Goal: Information Seeking & Learning: Learn about a topic

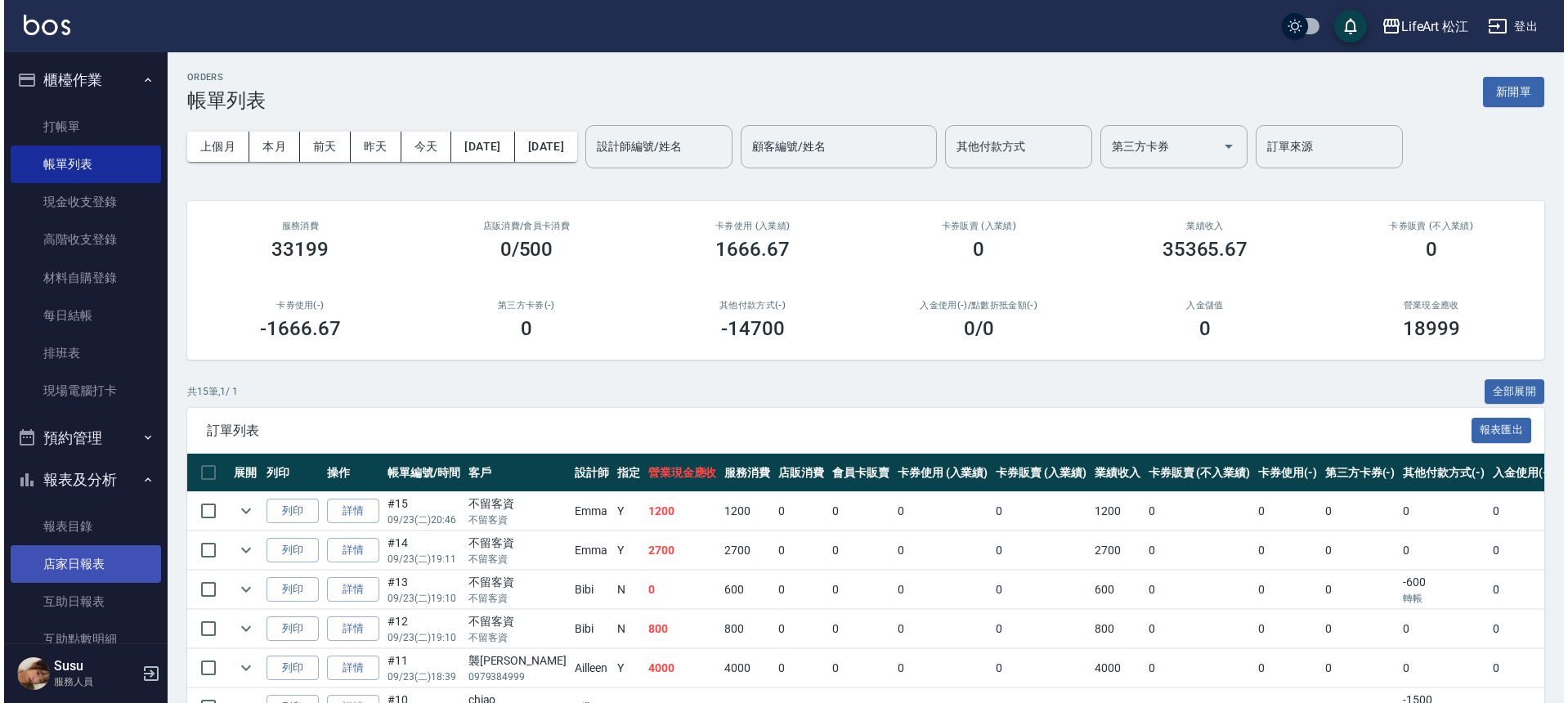
scroll to position [137, 0]
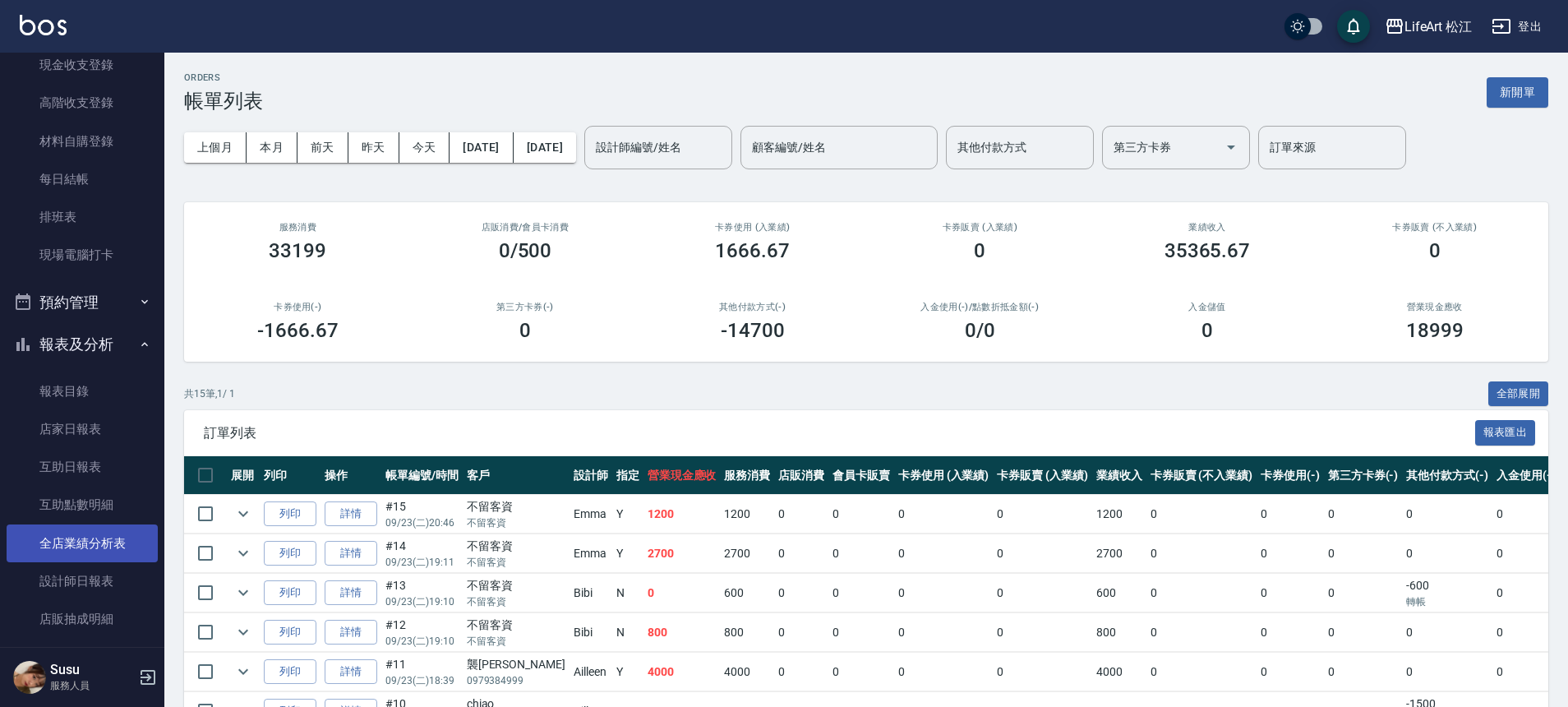
click at [91, 553] on link "全店業績分析表" at bounding box center [82, 543] width 151 height 38
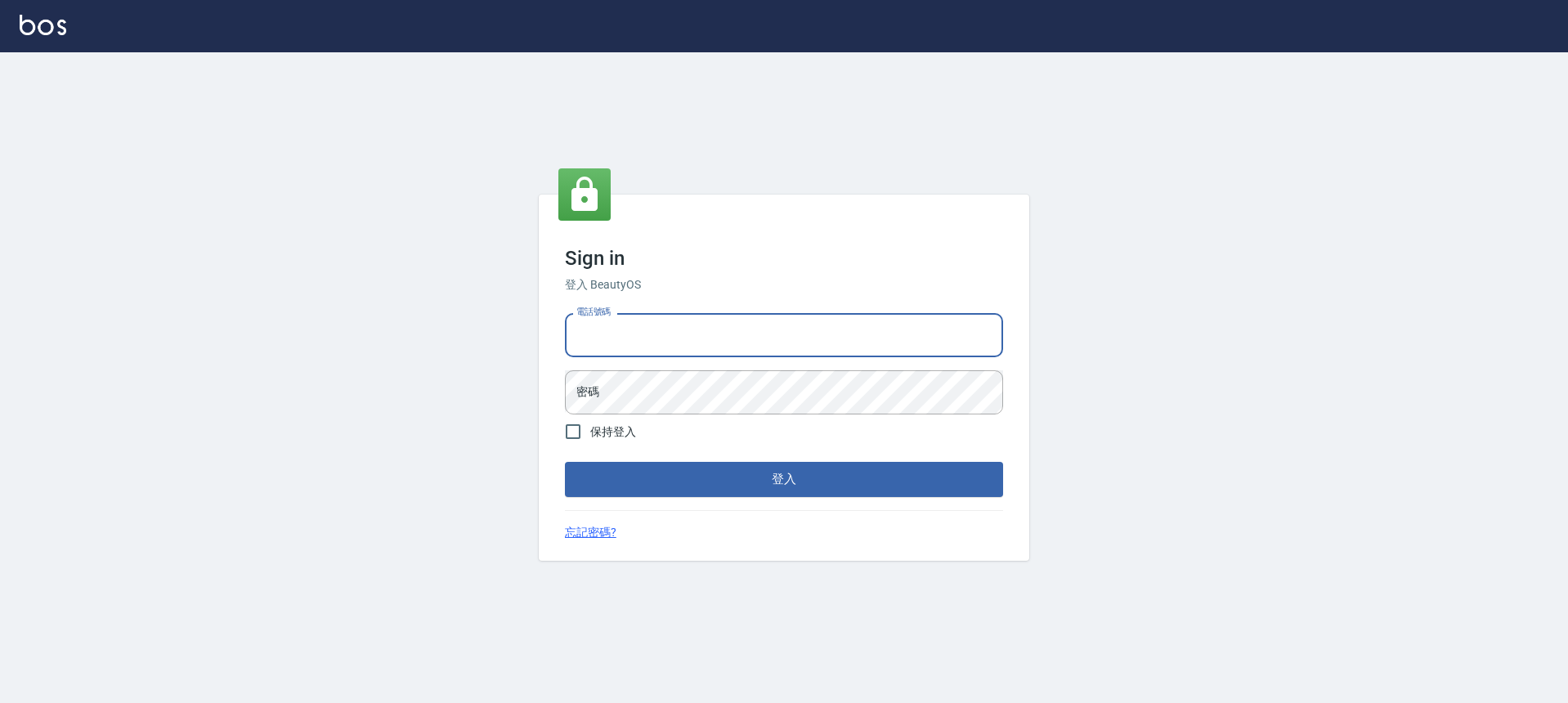
click at [711, 353] on input "電話號碼" at bounding box center [784, 335] width 438 height 44
type input "０"
type input "0900345509"
click at [565, 462] on button "登入" at bounding box center [784, 479] width 438 height 34
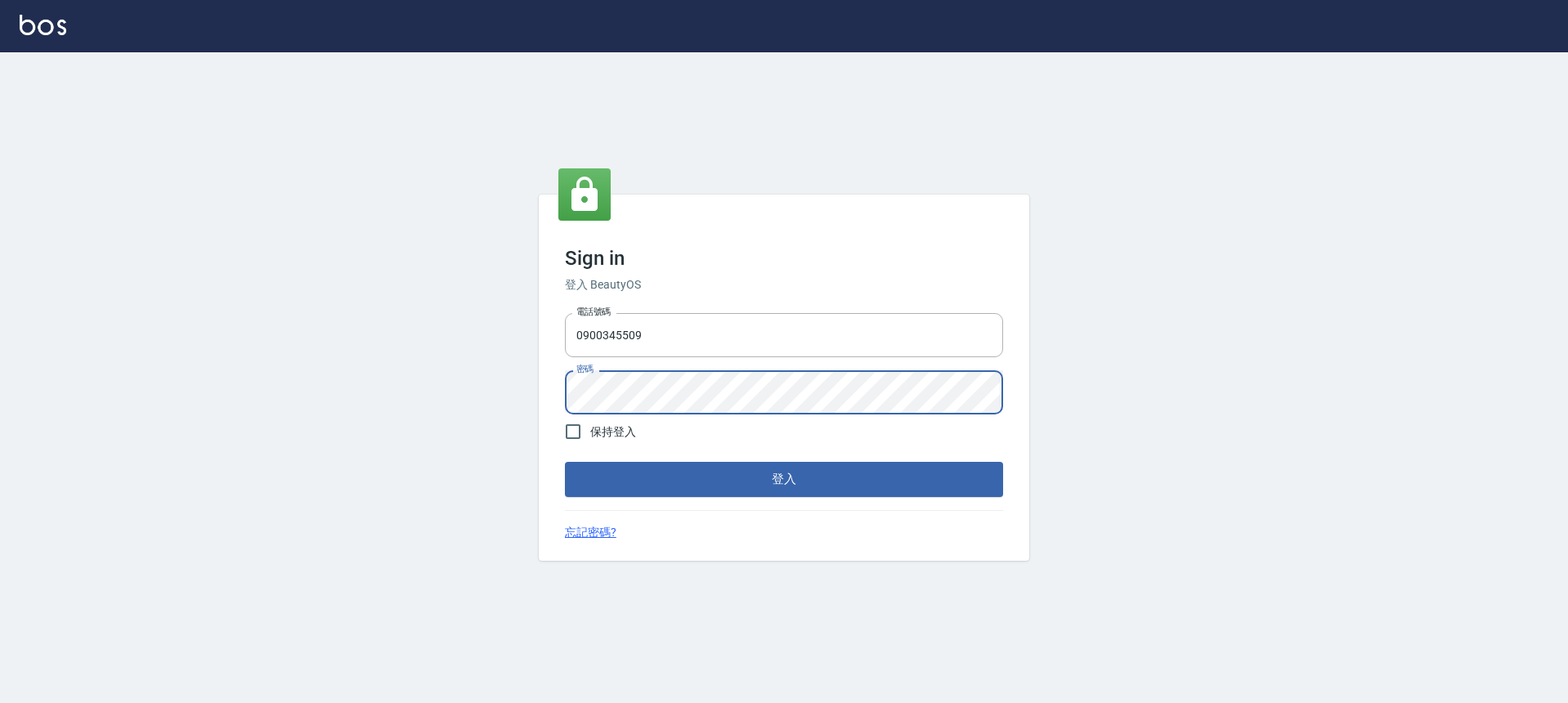
click at [565, 462] on button "登入" at bounding box center [784, 479] width 438 height 34
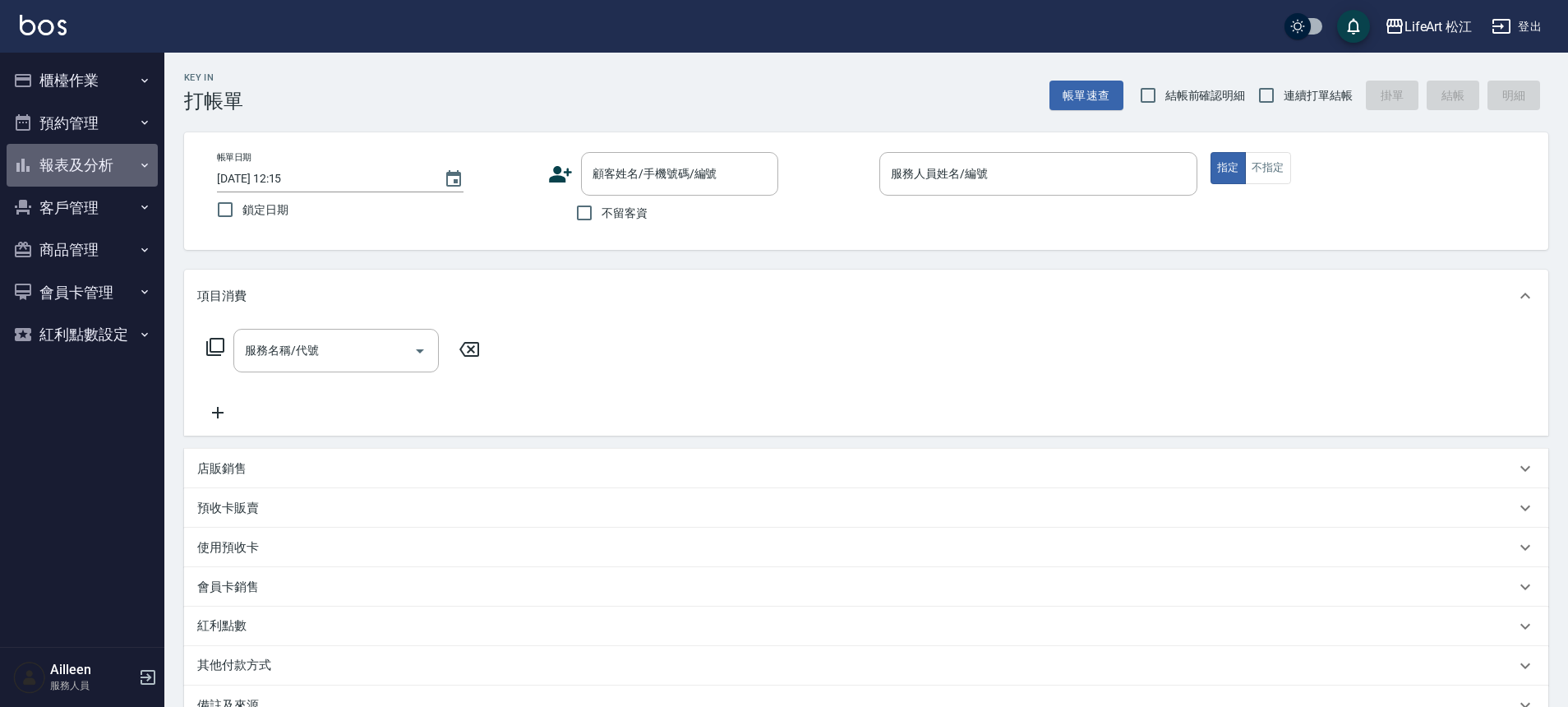
click at [125, 158] on button "報表及分析" at bounding box center [82, 166] width 151 height 43
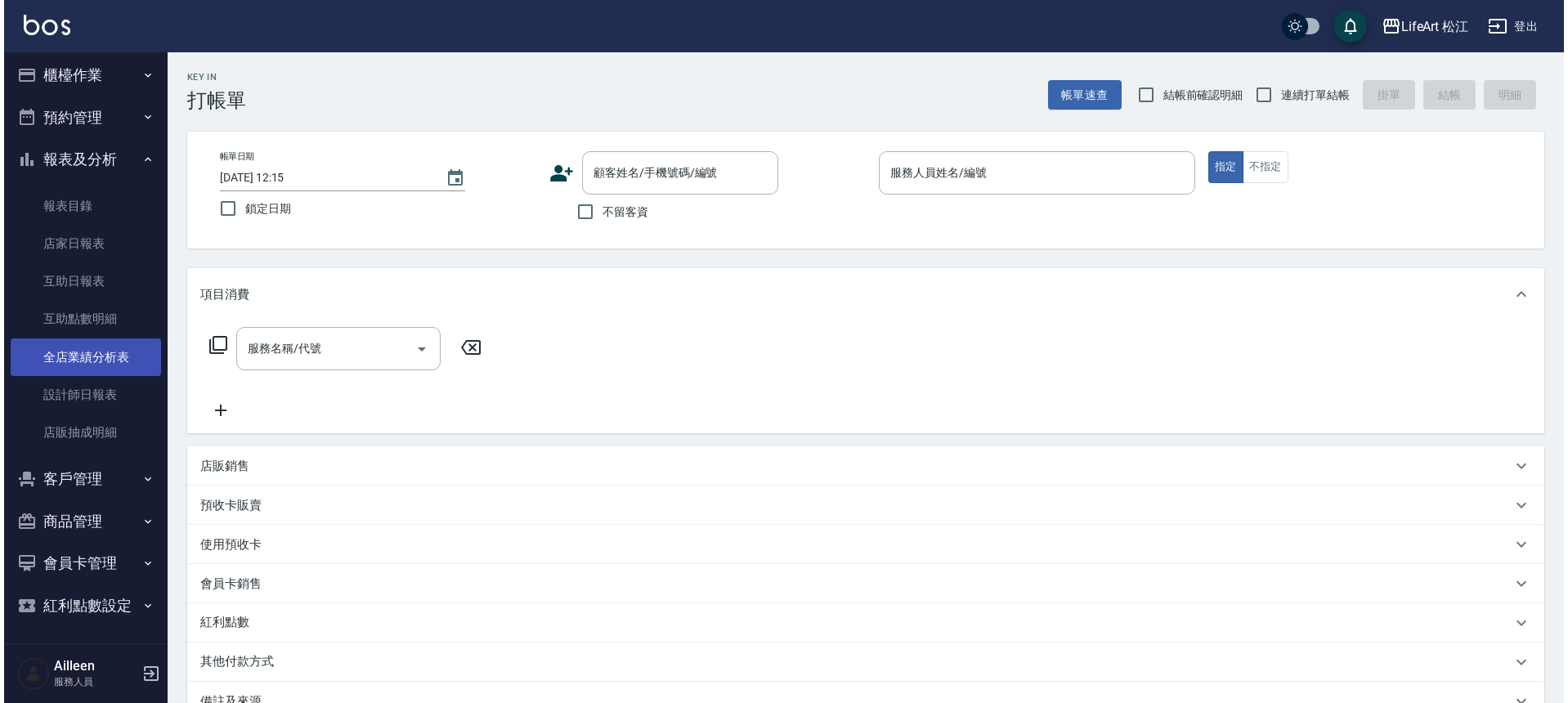
scroll to position [8, 0]
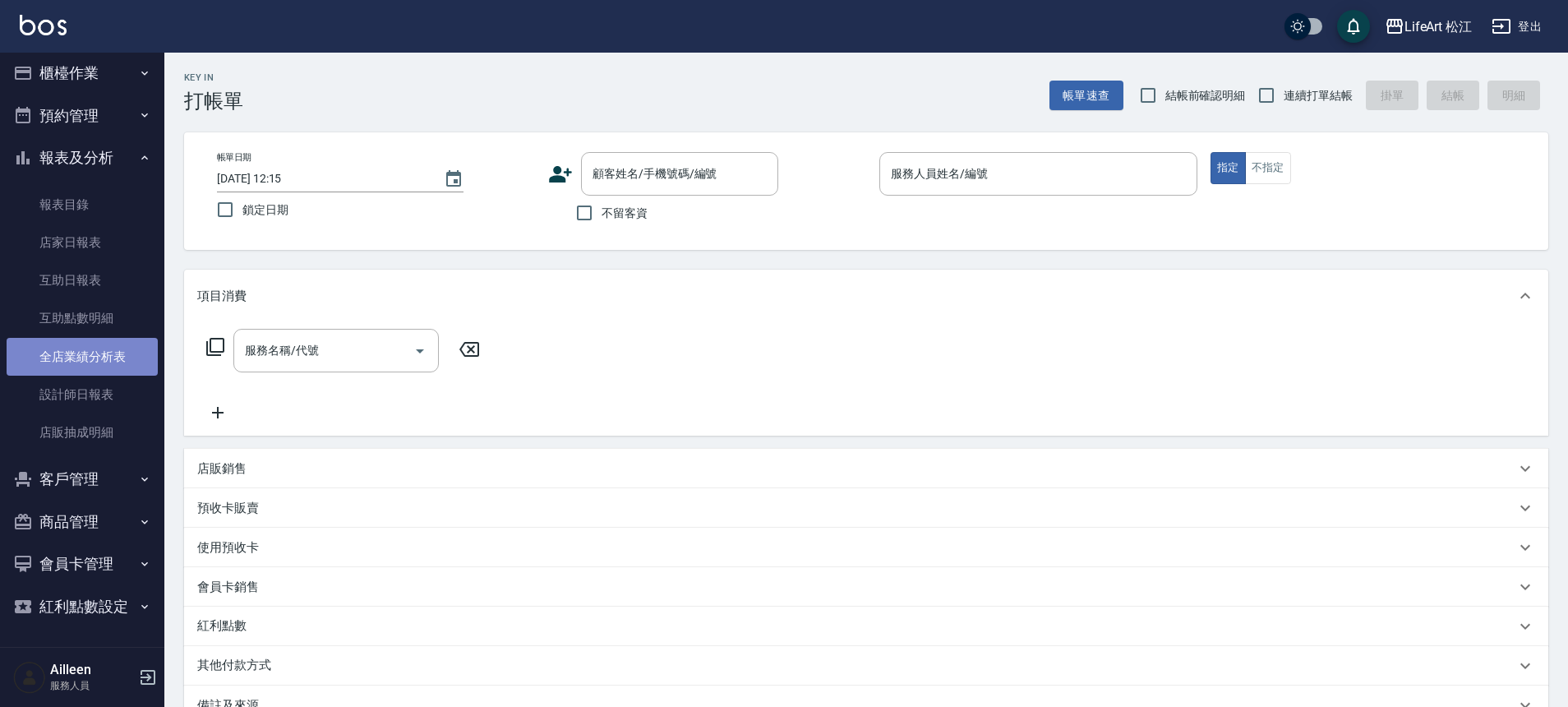
click at [109, 349] on link "全店業績分析表" at bounding box center [82, 357] width 151 height 38
